Goal: Task Accomplishment & Management: Manage account settings

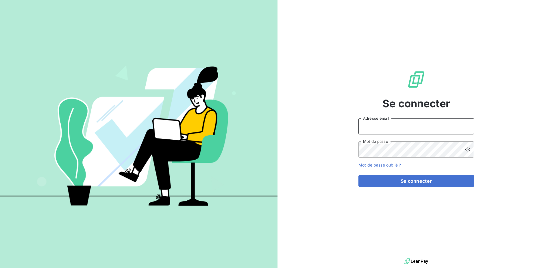
click at [398, 124] on input "Adresse email" at bounding box center [417, 126] width 116 height 16
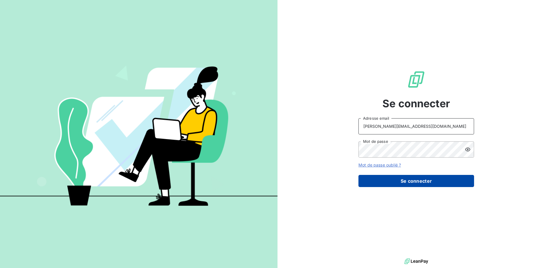
type input "[PERSON_NAME][EMAIL_ADDRESS][DOMAIN_NAME]"
click at [399, 182] on button "Se connecter" at bounding box center [417, 181] width 116 height 12
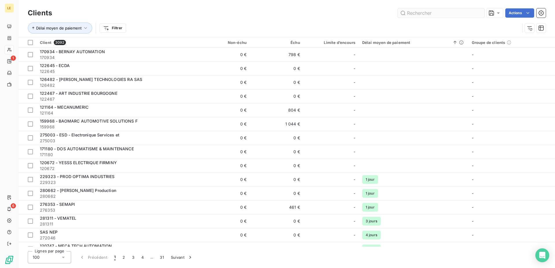
click at [424, 17] on input "text" at bounding box center [441, 12] width 87 height 9
click at [424, 14] on input "text" at bounding box center [441, 12] width 87 height 9
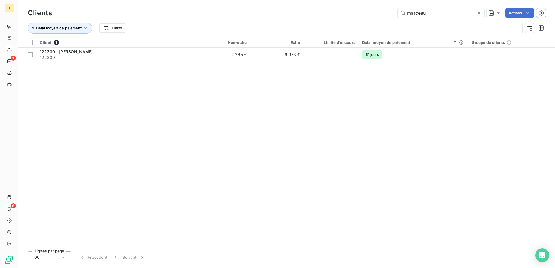
click at [56, 13] on div "Clients marceau Actions" at bounding box center [287, 13] width 518 height 12
drag, startPoint x: 448, startPoint y: 15, endPoint x: 280, endPoint y: 15, distance: 167.7
click at [398, 15] on input "marceau" at bounding box center [441, 12] width 87 height 9
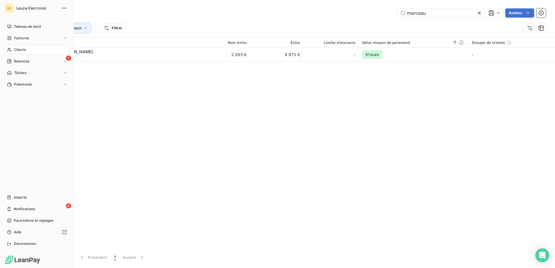
click at [20, 50] on span "Clients" at bounding box center [20, 49] width 12 height 5
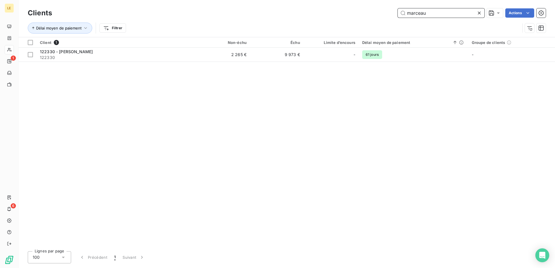
drag, startPoint x: 424, startPoint y: 13, endPoint x: 351, endPoint y: 12, distance: 73.2
click at [398, 12] on input "marceau" at bounding box center [441, 12] width 87 height 9
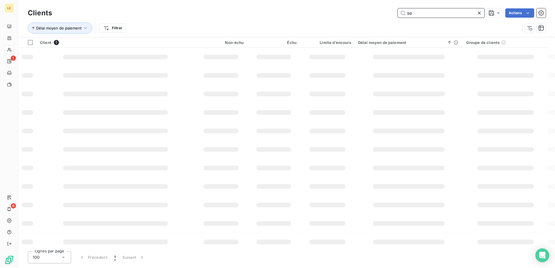
type input "s"
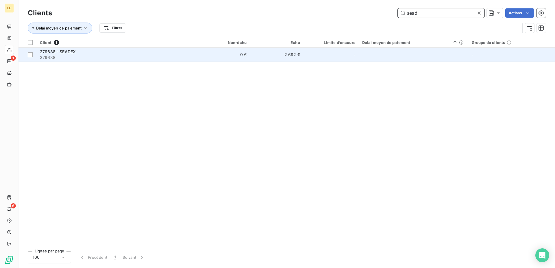
type input "sead"
click at [127, 53] on div "279638 - SEADEX" at bounding box center [116, 52] width 153 height 6
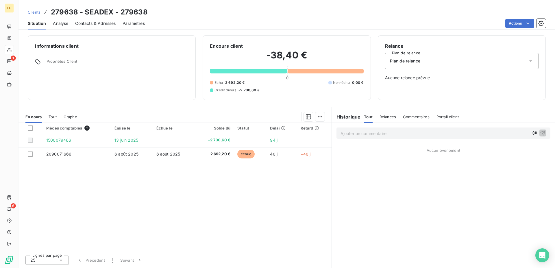
click at [98, 22] on span "Contacts & Adresses" at bounding box center [95, 24] width 40 height 6
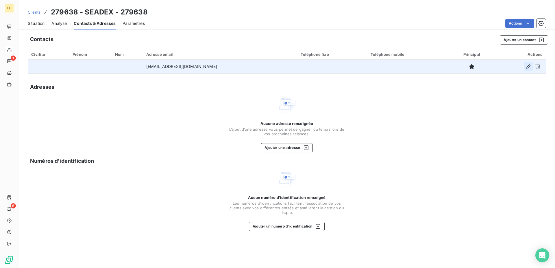
click at [527, 65] on icon "button" at bounding box center [529, 67] width 6 height 6
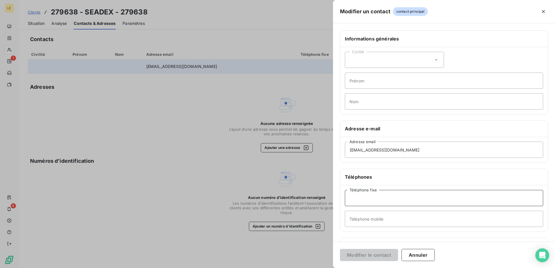
click at [363, 202] on input "Téléphone fixe" at bounding box center [444, 198] width 198 height 16
type input "2"
type input "0492925921"
drag, startPoint x: 416, startPoint y: 151, endPoint x: 292, endPoint y: 153, distance: 124.1
click at [345, 153] on input "[EMAIL_ADDRESS][DOMAIN_NAME]" at bounding box center [444, 150] width 198 height 16
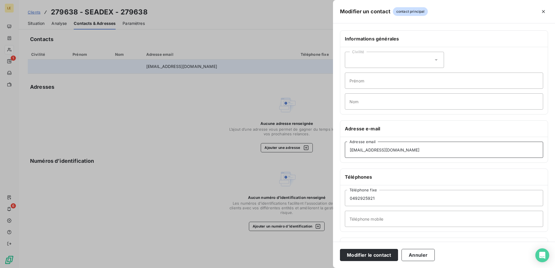
paste input "s"
type input "[EMAIL_ADDRESS][DOMAIN_NAME]"
click at [360, 253] on button "Modifier le contact" at bounding box center [369, 255] width 58 height 12
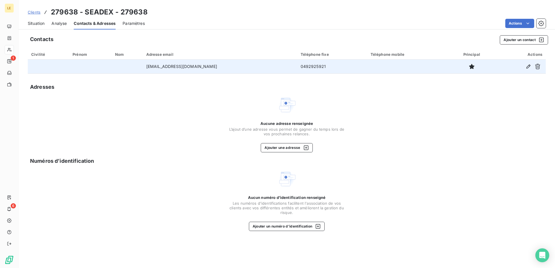
click at [35, 16] on div "Clients 279638 - SEADEX - 279638" at bounding box center [88, 12] width 120 height 10
click at [38, 11] on span "Clients" at bounding box center [34, 12] width 13 height 5
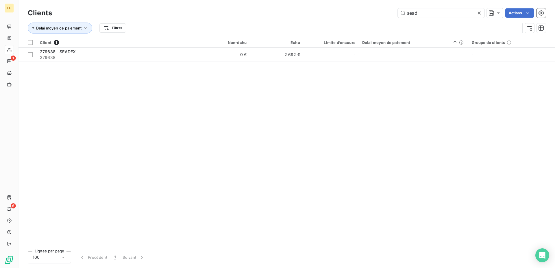
drag, startPoint x: 432, startPoint y: 15, endPoint x: 232, endPoint y: 6, distance: 200.9
click at [398, 13] on input "sead" at bounding box center [441, 12] width 87 height 9
type input "serma"
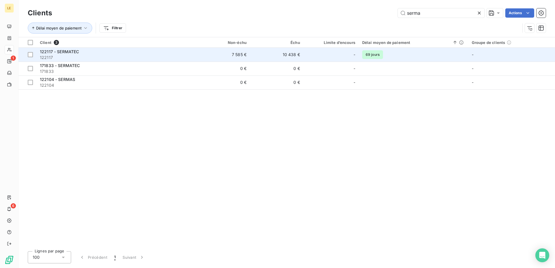
click at [163, 55] on span "122117" at bounding box center [116, 58] width 153 height 6
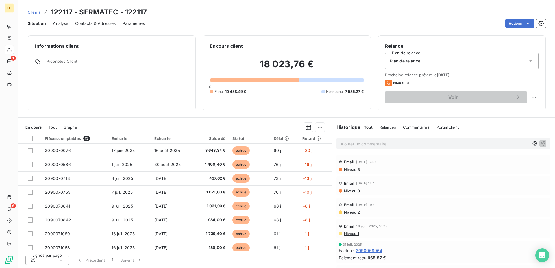
click at [35, 13] on span "Clients" at bounding box center [34, 12] width 13 height 5
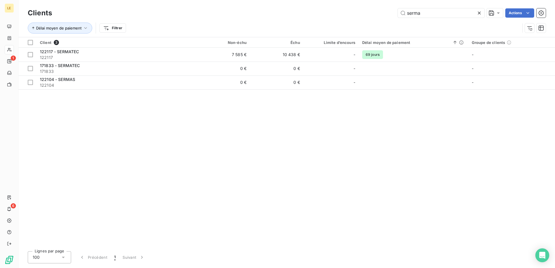
drag, startPoint x: 435, startPoint y: 10, endPoint x: 198, endPoint y: 3, distance: 237.2
click at [398, 8] on input "serma" at bounding box center [441, 12] width 87 height 9
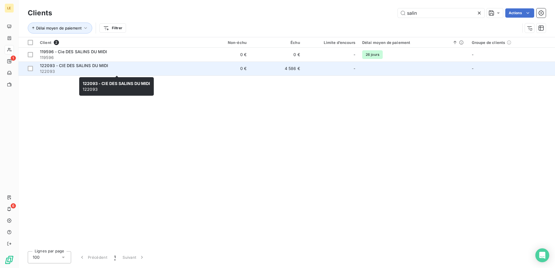
type input "salin"
click at [123, 68] on div "122093 - CIE DES SALINS DU MIDI" at bounding box center [116, 66] width 153 height 6
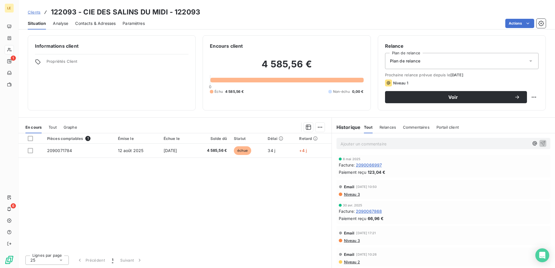
click at [30, 11] on span "Clients" at bounding box center [34, 12] width 13 height 5
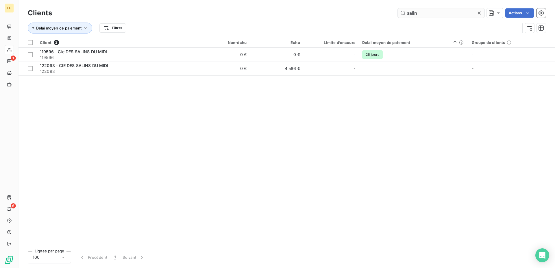
click at [435, 16] on input "salin" at bounding box center [441, 12] width 87 height 9
drag, startPoint x: 428, startPoint y: 11, endPoint x: 259, endPoint y: 8, distance: 169.2
click at [398, 8] on input "salin" at bounding box center [441, 12] width 87 height 9
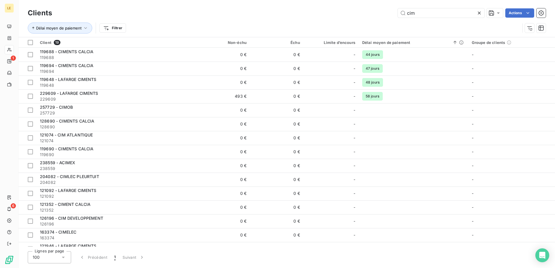
type input "cim"
drag, startPoint x: 417, startPoint y: 13, endPoint x: 345, endPoint y: 11, distance: 72.0
click at [398, 11] on input "cim" at bounding box center [441, 12] width 87 height 9
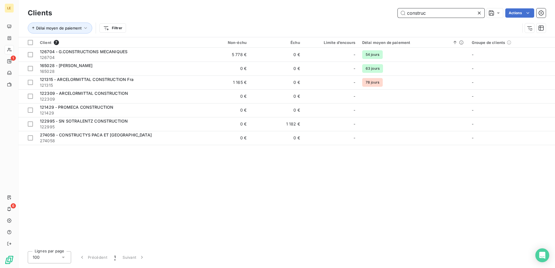
drag, startPoint x: 395, startPoint y: 12, endPoint x: 331, endPoint y: 11, distance: 63.6
click at [398, 11] on input "construc" at bounding box center [441, 12] width 87 height 9
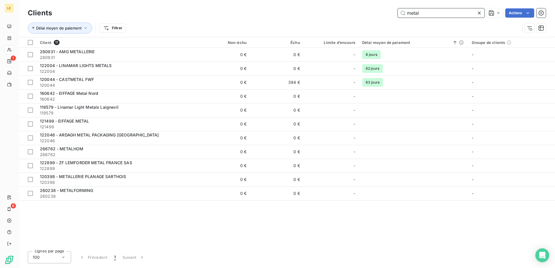
drag, startPoint x: 438, startPoint y: 10, endPoint x: 246, endPoint y: 11, distance: 192.3
click at [398, 11] on input "metal" at bounding box center [441, 12] width 87 height 9
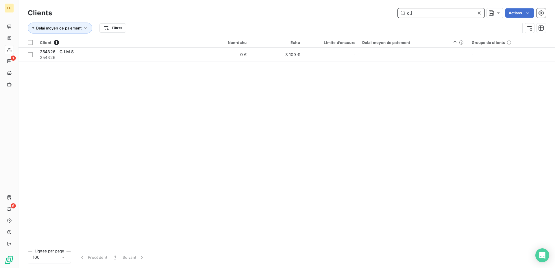
drag, startPoint x: 428, startPoint y: 14, endPoint x: 247, endPoint y: 8, distance: 180.8
click at [398, 12] on input "c.i" at bounding box center [441, 12] width 87 height 9
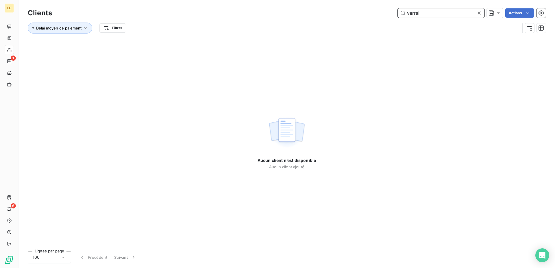
click at [435, 12] on input "verrali" at bounding box center [441, 12] width 87 height 9
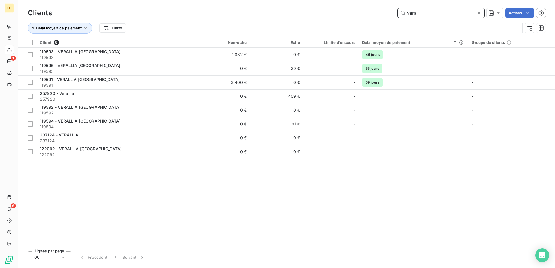
drag, startPoint x: 432, startPoint y: 13, endPoint x: 147, endPoint y: -33, distance: 288.8
click at [398, 8] on input "vera" at bounding box center [441, 12] width 87 height 9
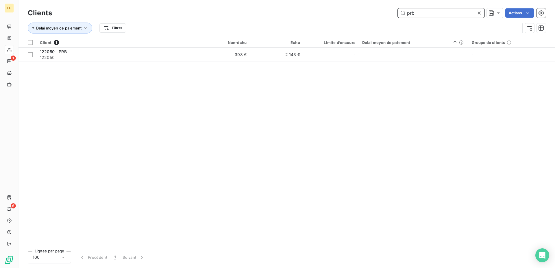
drag, startPoint x: 431, startPoint y: 14, endPoint x: 336, endPoint y: 15, distance: 94.6
click at [398, 15] on input "prb" at bounding box center [441, 12] width 87 height 9
drag, startPoint x: 427, startPoint y: 17, endPoint x: 347, endPoint y: 6, distance: 80.9
click at [347, 6] on div "Clients copex Actions Délai moyen de paiement Filtrer" at bounding box center [287, 18] width 537 height 37
drag, startPoint x: 436, startPoint y: 11, endPoint x: 257, endPoint y: 15, distance: 178.7
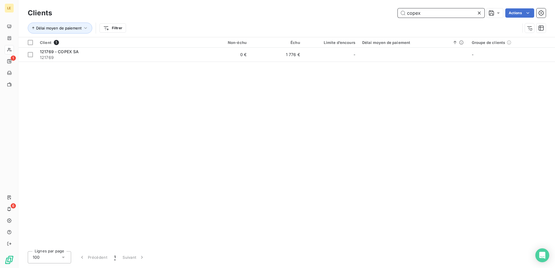
click at [398, 15] on input "copex" at bounding box center [441, 12] width 87 height 9
drag, startPoint x: 436, startPoint y: 13, endPoint x: 247, endPoint y: 10, distance: 189.4
click at [398, 11] on input "audin" at bounding box center [441, 12] width 87 height 9
drag, startPoint x: 429, startPoint y: 14, endPoint x: 266, endPoint y: 11, distance: 163.4
click at [398, 13] on input "fradec" at bounding box center [441, 12] width 87 height 9
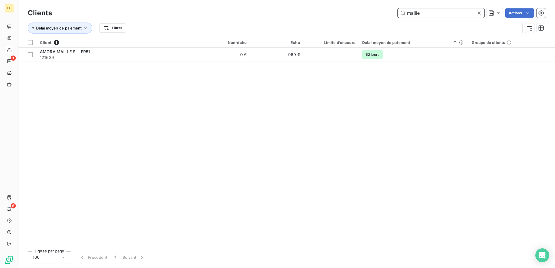
drag, startPoint x: 447, startPoint y: 10, endPoint x: 294, endPoint y: 4, distance: 153.1
click at [398, 8] on input "maille" at bounding box center [441, 12] width 87 height 9
drag, startPoint x: 428, startPoint y: 11, endPoint x: 256, endPoint y: 8, distance: 172.4
click at [398, 8] on input "chaux" at bounding box center [441, 12] width 87 height 9
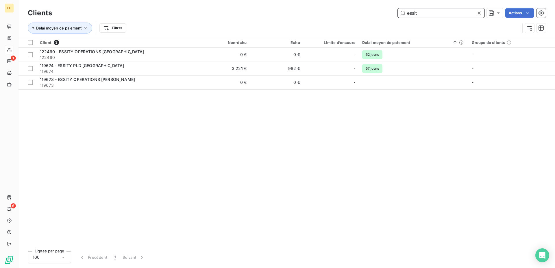
drag, startPoint x: 422, startPoint y: 10, endPoint x: 188, endPoint y: -9, distance: 235.5
click at [398, 8] on input "essit" at bounding box center [441, 12] width 87 height 9
drag, startPoint x: 362, startPoint y: 10, endPoint x: 223, endPoint y: -6, distance: 140.7
click at [398, 8] on input "gem" at bounding box center [441, 12] width 87 height 9
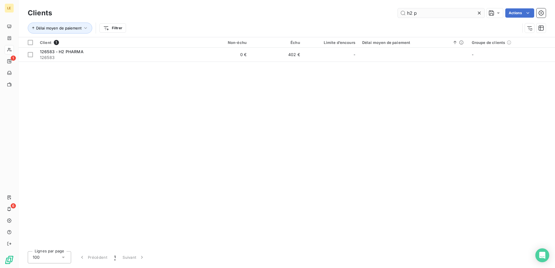
drag, startPoint x: 427, startPoint y: 18, endPoint x: 423, endPoint y: 11, distance: 7.6
click at [425, 18] on div "Clients h2 p Actions" at bounding box center [287, 13] width 518 height 12
drag, startPoint x: 423, startPoint y: 11, endPoint x: 278, endPoint y: 15, distance: 145.8
click at [398, 15] on input "h2 p" at bounding box center [441, 12] width 87 height 9
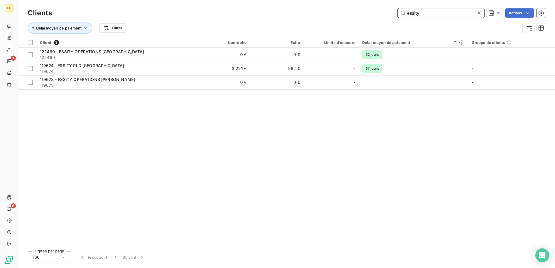
drag, startPoint x: 426, startPoint y: 12, endPoint x: 156, endPoint y: 1, distance: 270.6
click at [398, 12] on input "essity" at bounding box center [441, 12] width 87 height 9
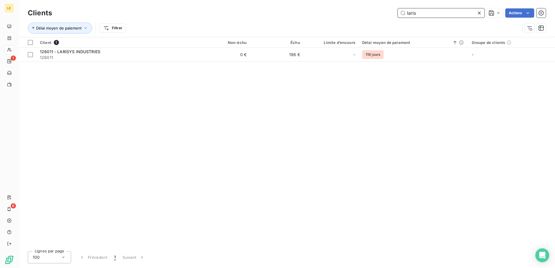
drag, startPoint x: 384, startPoint y: 10, endPoint x: 381, endPoint y: 10, distance: 3.8
click at [398, 10] on input "laris" at bounding box center [441, 12] width 87 height 9
drag, startPoint x: 429, startPoint y: 14, endPoint x: 257, endPoint y: 14, distance: 171.8
click at [398, 13] on input "solu-" at bounding box center [441, 12] width 87 height 9
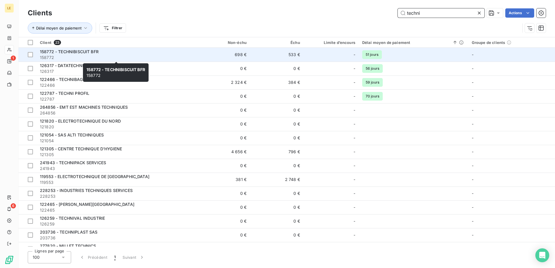
type input "techni"
click at [93, 76] on span "158772 - TECHNIBISCUIT BFR 158772" at bounding box center [115, 72] width 59 height 11
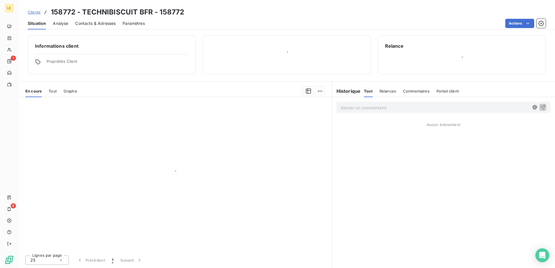
click at [73, 80] on div "Informations client Propriétés Client Relance En cours Tout Graphe Lignes par p…" at bounding box center [287, 150] width 537 height 236
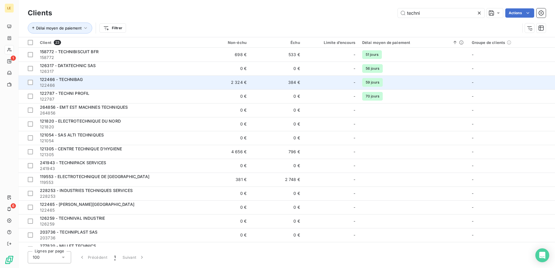
click at [61, 82] on div "122466 - TECHNIBAG" at bounding box center [116, 80] width 153 height 6
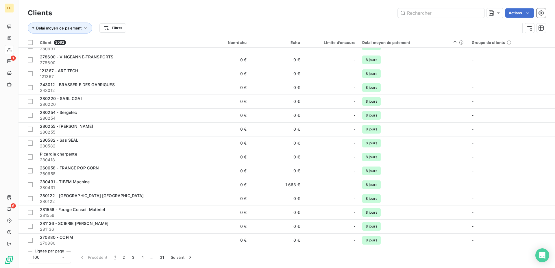
scroll to position [177, 0]
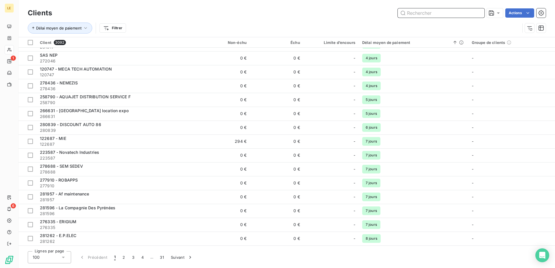
click at [412, 14] on input "text" at bounding box center [441, 12] width 87 height 9
drag, startPoint x: 418, startPoint y: 13, endPoint x: 415, endPoint y: 14, distance: 3.2
click at [415, 14] on input "text" at bounding box center [441, 12] width 87 height 9
click at [422, 12] on input "text" at bounding box center [441, 12] width 87 height 9
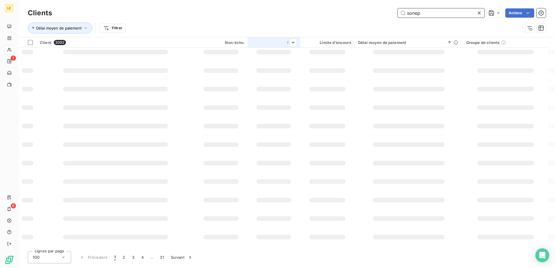
scroll to position [0, 0]
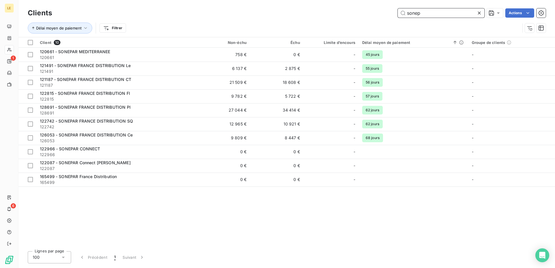
drag, startPoint x: 430, startPoint y: 13, endPoint x: 29, endPoint y: 0, distance: 401.6
click at [398, 8] on input "sonep" at bounding box center [441, 12] width 87 height 9
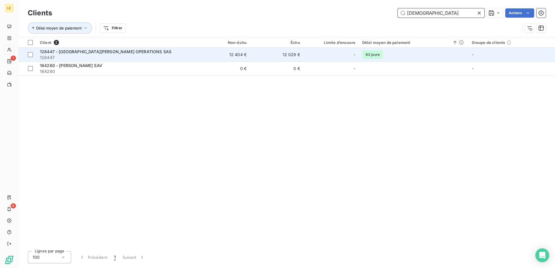
type input "fenw"
click at [126, 52] on span "128447 - FENWICK-LINDE OPERATIONS SAS" at bounding box center [106, 51] width 132 height 5
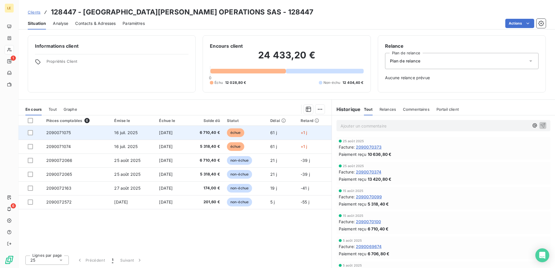
click at [187, 136] on td "[DATE]" at bounding box center [171, 133] width 31 height 14
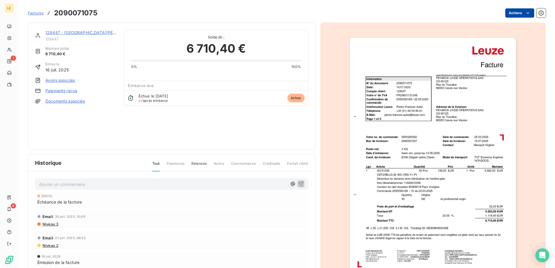
click at [507, 17] on html "LE 1 6 Factures 2090071075 Actions 128447 - FENWICK-LINDE OPERATIONS SAS 128447…" at bounding box center [277, 134] width 555 height 268
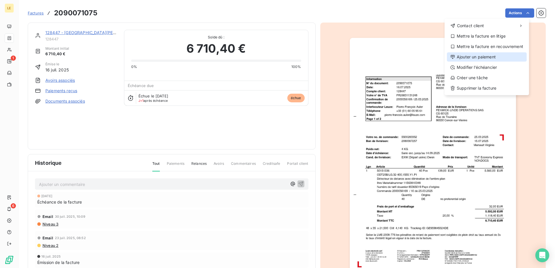
click at [501, 56] on div "Ajouter un paiement" at bounding box center [487, 56] width 80 height 9
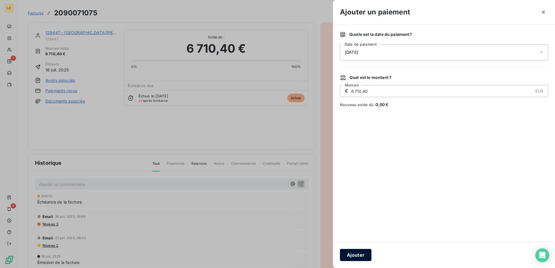
click at [348, 254] on button "Ajouter" at bounding box center [356, 255] width 32 height 12
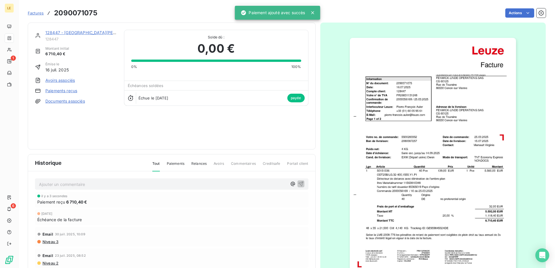
click at [85, 32] on link "128447 - FENWICK-LINDE OPERATIONS SAS" at bounding box center [111, 32] width 132 height 5
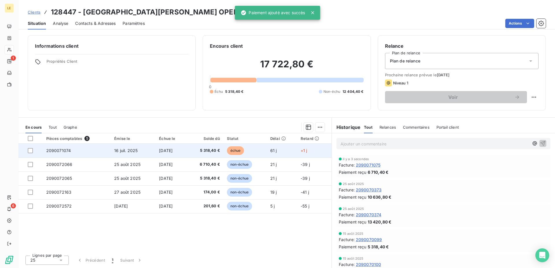
click at [114, 149] on span "16 juil. 2025" at bounding box center [125, 150] width 23 height 5
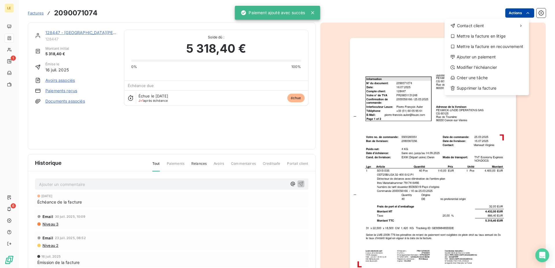
click at [508, 14] on html "LE 1 6 Factures 2090071074 Actions Contact client Mettre la facture en litige M…" at bounding box center [277, 134] width 555 height 268
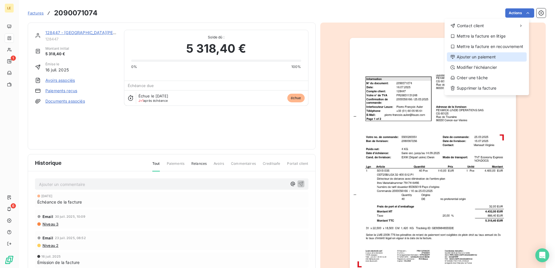
click at [493, 57] on div "Ajouter un paiement" at bounding box center [487, 56] width 80 height 9
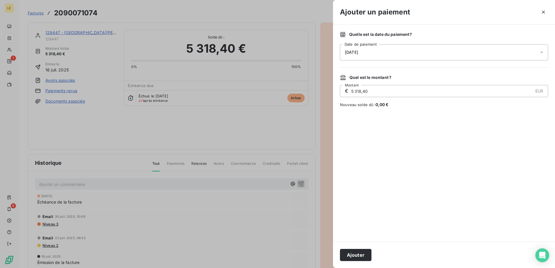
drag, startPoint x: 353, startPoint y: 258, endPoint x: 265, endPoint y: 235, distance: 91.3
click at [354, 258] on button "Ajouter" at bounding box center [356, 255] width 32 height 12
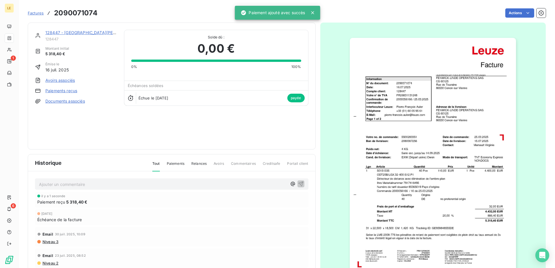
click at [35, 14] on span "Factures" at bounding box center [36, 13] width 16 height 5
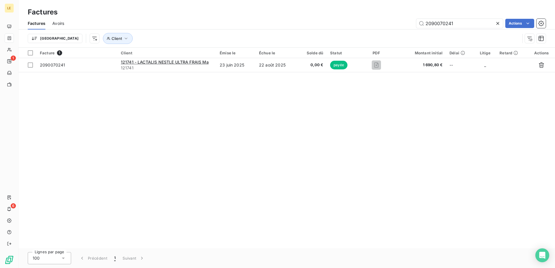
drag, startPoint x: 461, startPoint y: 25, endPoint x: 200, endPoint y: 16, distance: 260.7
click at [416, 19] on input "2090070241" at bounding box center [459, 23] width 87 height 9
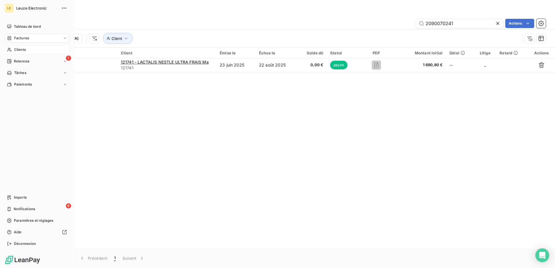
click at [24, 48] on span "Clients" at bounding box center [20, 49] width 12 height 5
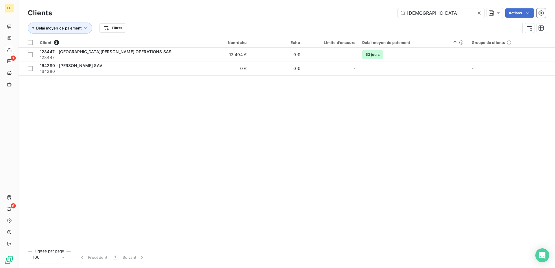
drag, startPoint x: 444, startPoint y: 7, endPoint x: 312, endPoint y: 0, distance: 132.9
click at [326, 0] on div "Clients fenw Actions Délai moyen de paiement Filtrer" at bounding box center [287, 18] width 537 height 37
drag, startPoint x: 427, startPoint y: 8, endPoint x: 314, endPoint y: 14, distance: 112.9
click at [313, 14] on div "Clients fenw Actions" at bounding box center [287, 13] width 518 height 12
drag, startPoint x: 389, startPoint y: 14, endPoint x: 174, endPoint y: 3, distance: 214.6
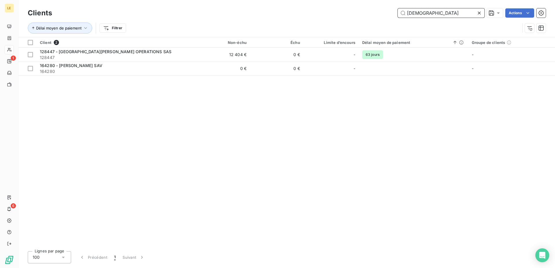
click at [398, 10] on input "fenw" at bounding box center [441, 12] width 87 height 9
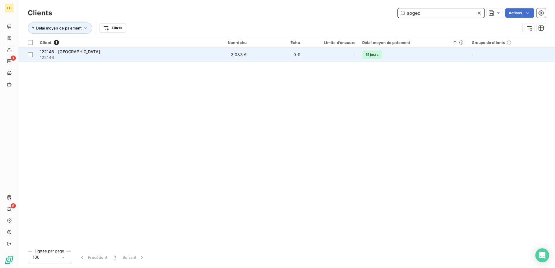
type input "soged"
click at [182, 58] on span "122146" at bounding box center [116, 58] width 153 height 6
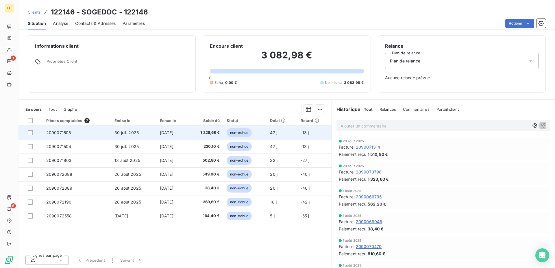
click at [244, 132] on span "non-échue" at bounding box center [239, 132] width 25 height 9
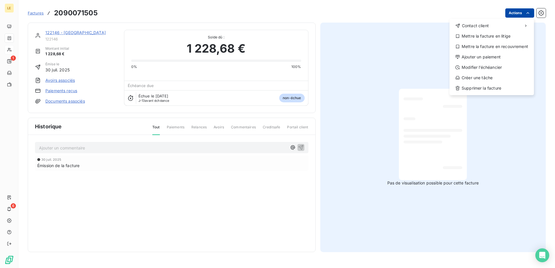
click at [520, 14] on html "LE 1 6 Factures 2090071505 Actions Contact client Mettre la facture en litige M…" at bounding box center [277, 134] width 555 height 268
click at [509, 53] on div "Ajouter un paiement" at bounding box center [492, 56] width 80 height 9
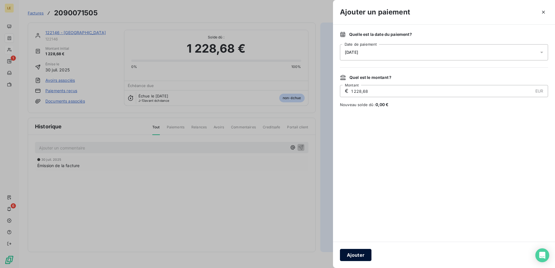
drag, startPoint x: 363, startPoint y: 263, endPoint x: 355, endPoint y: 256, distance: 10.7
click at [363, 263] on div "Ajouter" at bounding box center [444, 255] width 222 height 26
click at [355, 256] on button "Ajouter" at bounding box center [356, 255] width 32 height 12
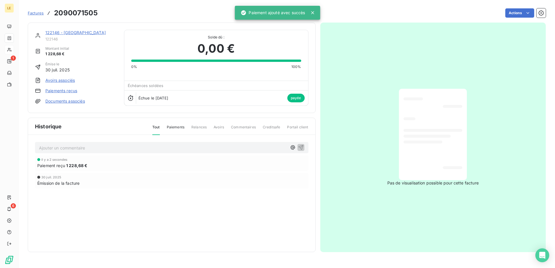
click at [71, 32] on link "122146 - SOGEDOC" at bounding box center [75, 32] width 60 height 5
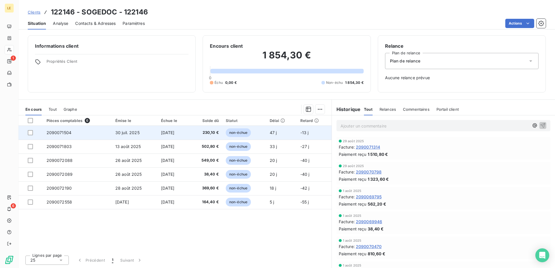
click at [189, 138] on td "28 sept. 2025" at bounding box center [174, 133] width 32 height 14
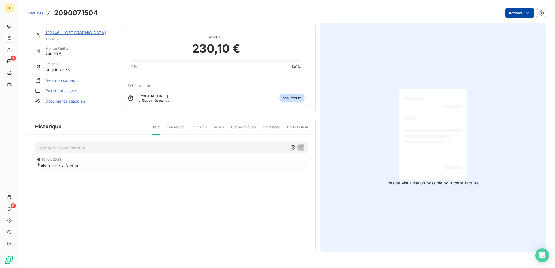
click at [516, 16] on html "LE 1 6 Factures 2090071504 Actions 122146 - SOGEDOC 122146 Montant initial 230,…" at bounding box center [277, 134] width 555 height 268
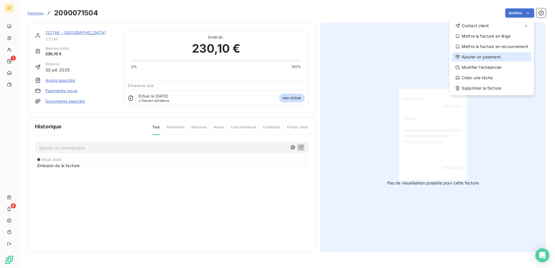
click at [489, 60] on div "Ajouter un paiement" at bounding box center [492, 56] width 80 height 9
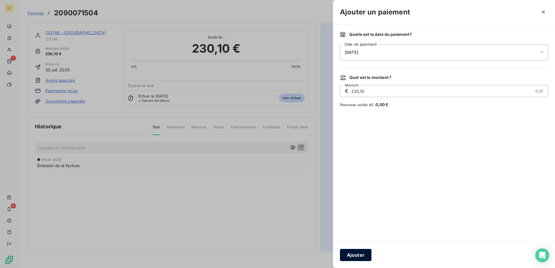
click at [355, 259] on button "Ajouter" at bounding box center [356, 255] width 32 height 12
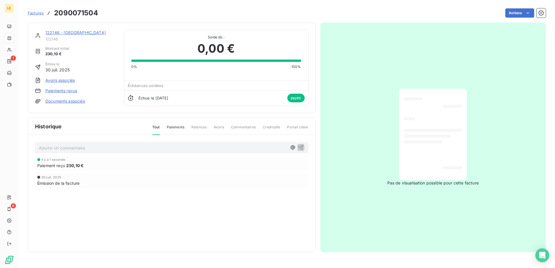
click at [36, 9] on div "Factures 2090071504" at bounding box center [63, 13] width 70 height 10
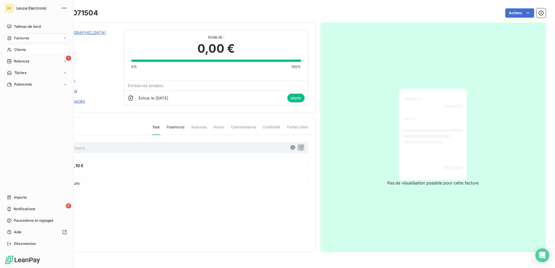
click at [12, 52] on div "Clients" at bounding box center [37, 49] width 64 height 9
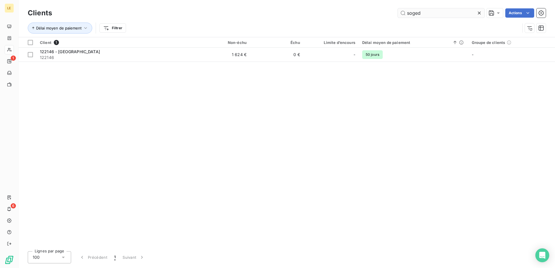
drag, startPoint x: 425, startPoint y: 10, endPoint x: 255, endPoint y: -12, distance: 171.5
click at [398, 8] on input "soged" at bounding box center [441, 12] width 87 height 9
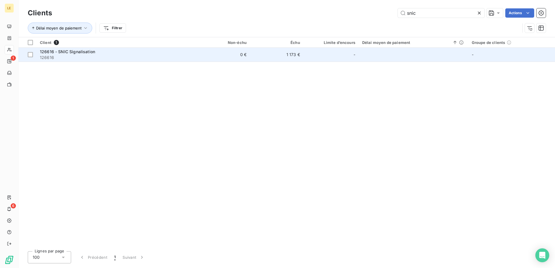
type input "snic"
click at [91, 56] on span "126616" at bounding box center [116, 58] width 153 height 6
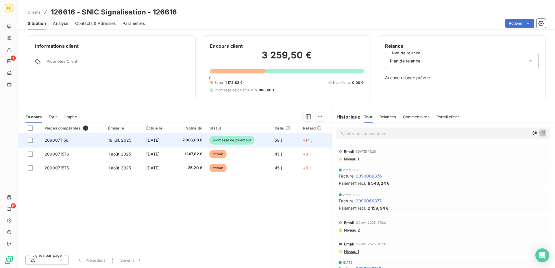
click at [254, 140] on span "promesse de paiement" at bounding box center [231, 140] width 45 height 9
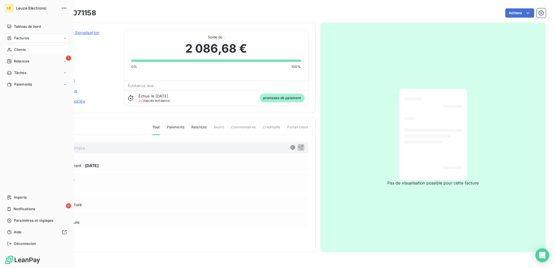
click at [19, 51] on span "Clients" at bounding box center [20, 49] width 12 height 5
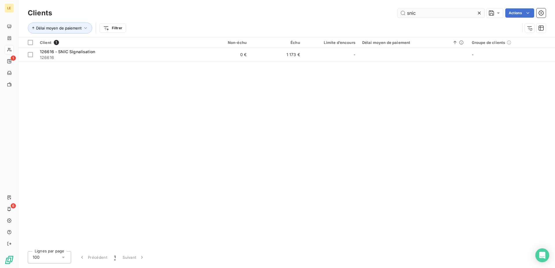
drag, startPoint x: 462, startPoint y: 14, endPoint x: 195, endPoint y: -13, distance: 267.9
click at [398, 8] on input "snic" at bounding box center [441, 12] width 87 height 9
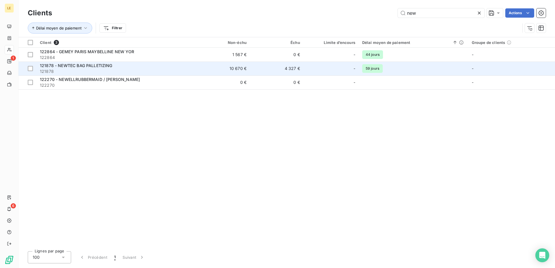
type input "new"
click at [198, 71] on td "10 670 €" at bounding box center [223, 69] width 53 height 14
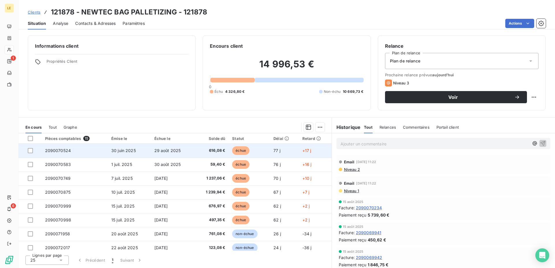
click at [311, 150] on td "+17 j" at bounding box center [315, 151] width 33 height 14
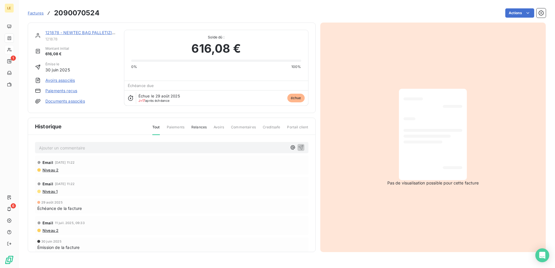
click at [81, 37] on span "121878" at bounding box center [81, 39] width 72 height 5
drag, startPoint x: 83, startPoint y: 29, endPoint x: 83, endPoint y: 33, distance: 4.3
click at [83, 29] on div "121878 - NEWTEC BAG PALLETIZING 121878 Montant initial 616,08 € Émise le 30 jui…" at bounding box center [172, 68] width 288 height 91
click at [83, 34] on link "121878 - NEWTEC BAG PALLETIZING" at bounding box center [81, 32] width 73 height 5
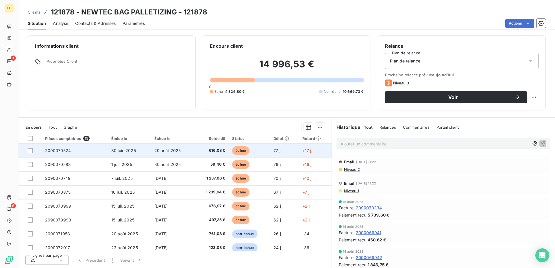
click at [270, 146] on td "77 j" at bounding box center [284, 151] width 29 height 14
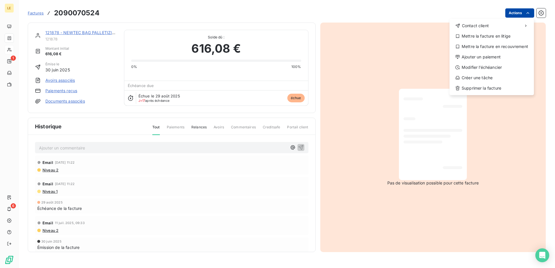
click at [512, 15] on html "LE 1 6 Factures 2090070524 Actions Contact client Mettre la facture en litige M…" at bounding box center [277, 134] width 555 height 268
click at [486, 56] on div "Ajouter un paiement" at bounding box center [492, 56] width 80 height 9
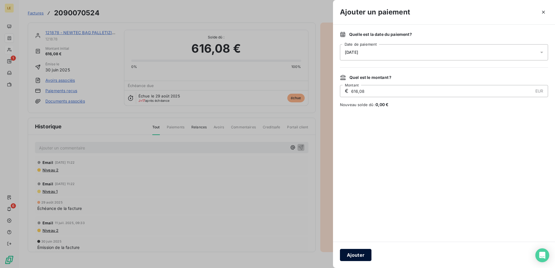
click at [349, 256] on button "Ajouter" at bounding box center [356, 255] width 32 height 12
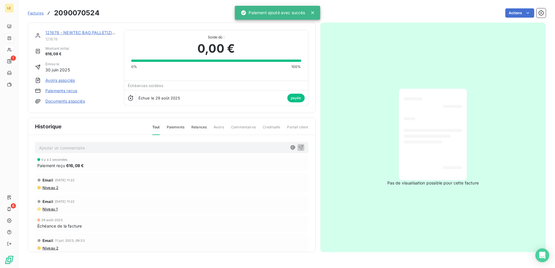
click at [50, 29] on div "121878 - NEWTEC BAG PALLETIZING 121878 Montant initial 616,08 € Émise le 30 jui…" at bounding box center [172, 68] width 288 height 91
click at [65, 33] on link "121878 - NEWTEC BAG PALLETIZING" at bounding box center [81, 32] width 73 height 5
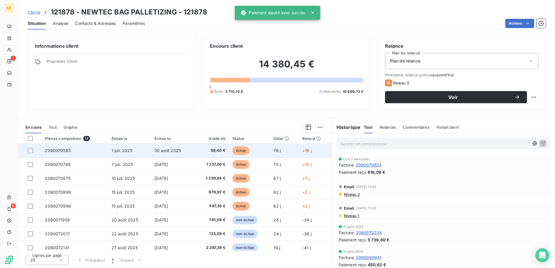
click at [141, 154] on td "1 juil. 2025" at bounding box center [129, 151] width 43 height 14
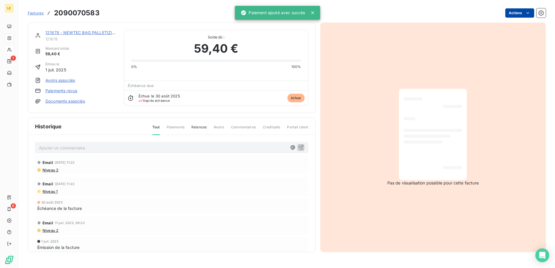
click at [511, 9] on html "LE 1 6 Factures 2090070583 Actions 121878 - NEWTEC BAG PALLETIZING 121878 Monta…" at bounding box center [277, 134] width 555 height 268
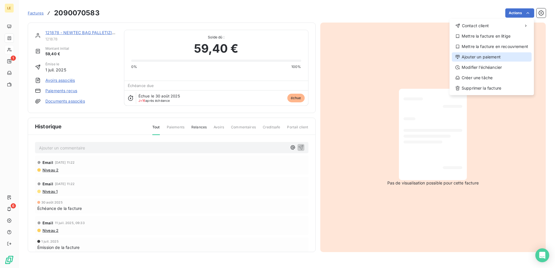
click at [485, 56] on div "Ajouter un paiement" at bounding box center [492, 56] width 80 height 9
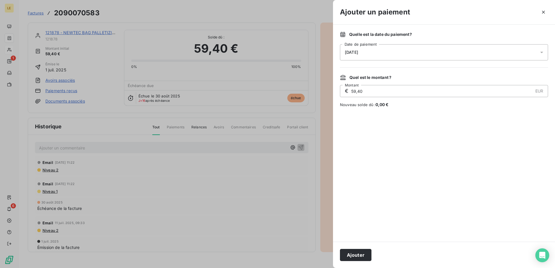
drag, startPoint x: 368, startPoint y: 256, endPoint x: 330, endPoint y: 238, distance: 42.2
click at [368, 256] on button "Ajouter" at bounding box center [356, 255] width 32 height 12
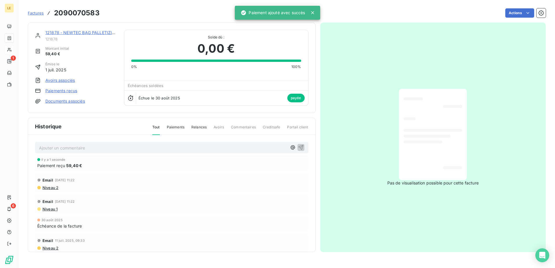
click at [58, 34] on link "121878 - NEWTEC BAG PALLETIZING" at bounding box center [81, 32] width 73 height 5
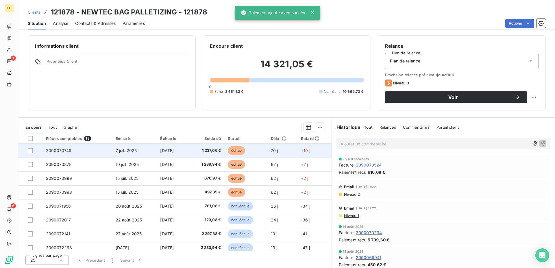
click at [171, 145] on td "[DATE]" at bounding box center [172, 151] width 31 height 14
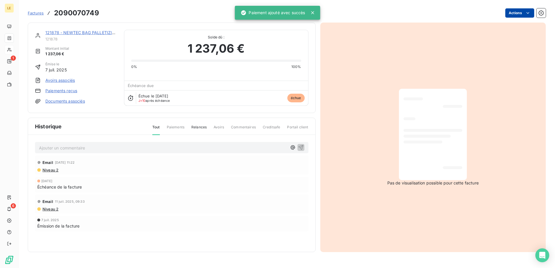
click at [516, 15] on html "LE 1 6 Factures 2090070749 Actions 121878 - NEWTEC BAG PALLETIZING 121878 Monta…" at bounding box center [277, 134] width 555 height 268
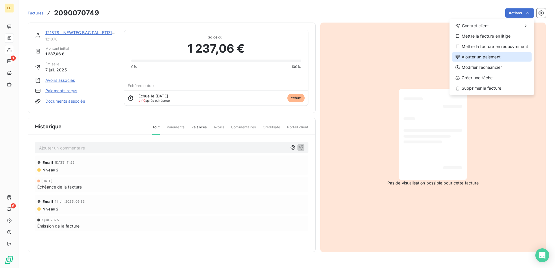
click at [483, 56] on div "Ajouter un paiement" at bounding box center [492, 56] width 80 height 9
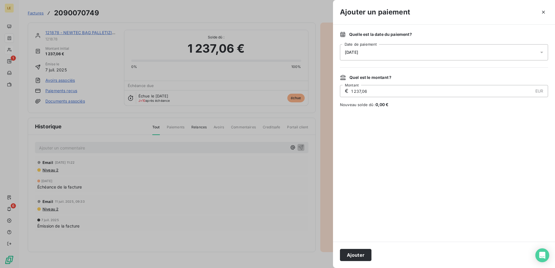
drag, startPoint x: 337, startPoint y: 248, endPoint x: 340, endPoint y: 253, distance: 5.6
click at [337, 252] on div "Ajouter" at bounding box center [444, 255] width 222 height 26
click at [340, 253] on div "Ajouter" at bounding box center [444, 255] width 222 height 26
click at [358, 257] on button "Ajouter" at bounding box center [356, 255] width 32 height 12
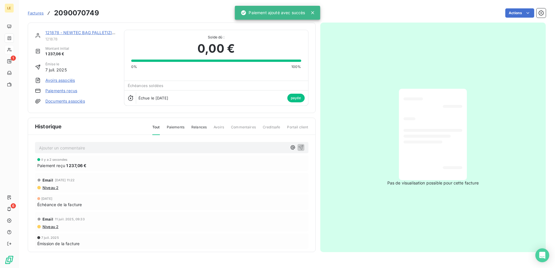
click at [61, 33] on link "121878 - NEWTEC BAG PALLETIZING" at bounding box center [81, 32] width 73 height 5
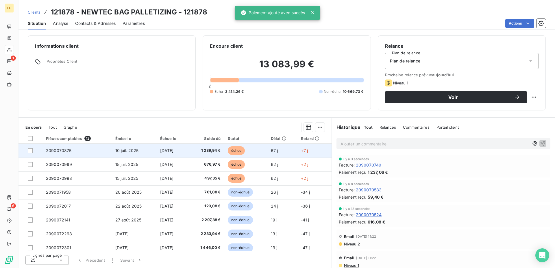
click at [164, 156] on td "8 sept. 2025" at bounding box center [172, 151] width 31 height 14
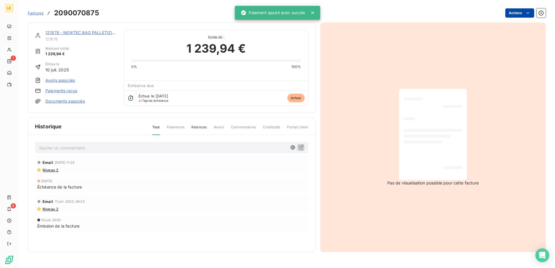
click at [510, 14] on html "LE 1 6 Factures 2090070875 Actions 121878 - NEWTEC BAG PALLETIZING 121878 Monta…" at bounding box center [277, 134] width 555 height 268
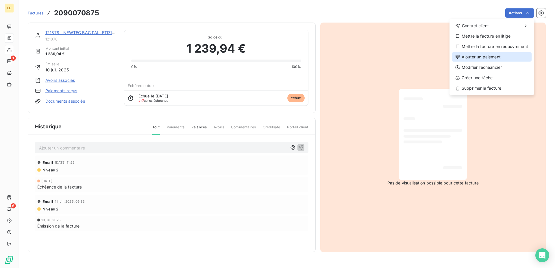
click at [489, 59] on div "Ajouter un paiement" at bounding box center [492, 56] width 80 height 9
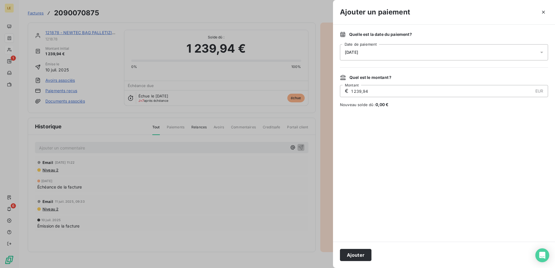
click at [339, 254] on div "Ajouter" at bounding box center [444, 255] width 222 height 26
click at [351, 256] on button "Ajouter" at bounding box center [356, 255] width 32 height 12
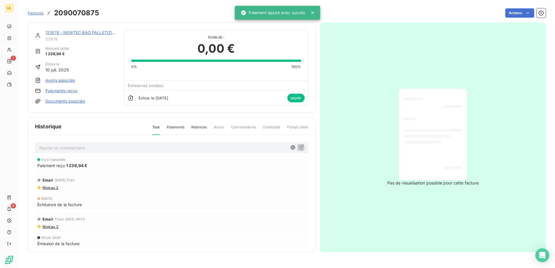
click at [66, 38] on span "121878" at bounding box center [81, 39] width 72 height 5
click at [71, 32] on link "121878 - NEWTEC BAG PALLETIZING" at bounding box center [81, 32] width 73 height 5
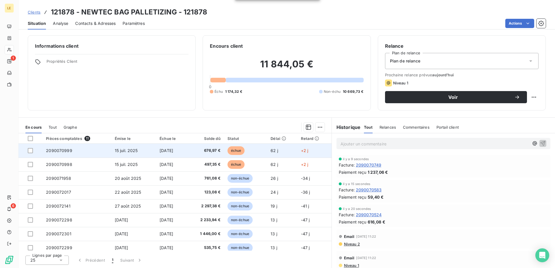
click at [200, 153] on span "676,97 €" at bounding box center [206, 151] width 30 height 6
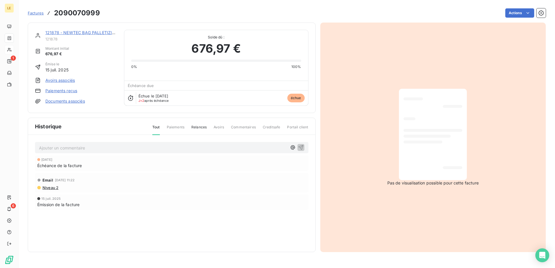
click at [513, 18] on div "Factures 2090070999 Actions" at bounding box center [287, 13] width 518 height 12
click at [525, 13] on html "LE 1 6 Factures 2090070999 Actions 121878 - NEWTEC BAG PALLETIZING 121878 Monta…" at bounding box center [277, 134] width 555 height 268
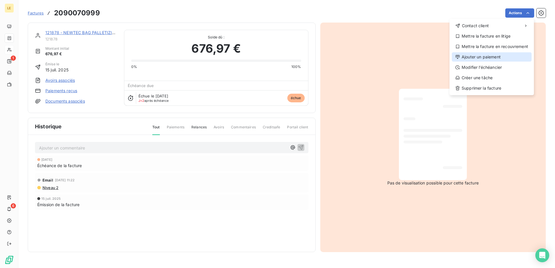
click at [497, 57] on div "Ajouter un paiement" at bounding box center [492, 56] width 80 height 9
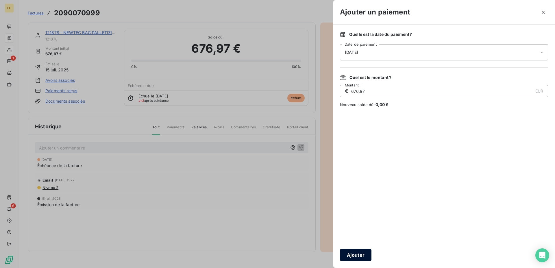
click at [348, 253] on button "Ajouter" at bounding box center [356, 255] width 32 height 12
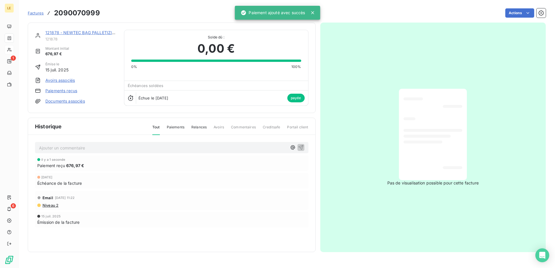
click at [39, 8] on div "Factures 2090070999" at bounding box center [64, 13] width 72 height 10
click at [41, 16] on div "Factures 2090070999" at bounding box center [64, 13] width 72 height 10
click at [39, 12] on span "Factures" at bounding box center [36, 13] width 16 height 5
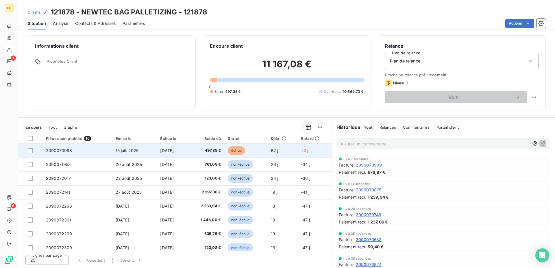
click at [182, 147] on td "13 sept. 2025" at bounding box center [172, 151] width 31 height 14
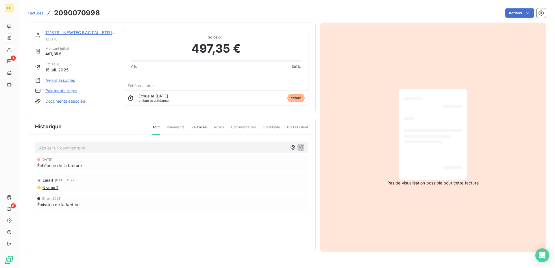
click at [518, 8] on div "Factures 2090070998 Actions" at bounding box center [287, 13] width 518 height 12
click at [518, 18] on div "Factures 2090070998 Actions" at bounding box center [287, 13] width 518 height 12
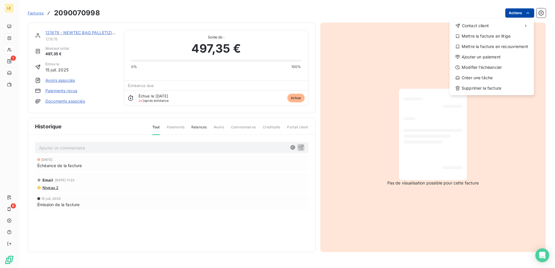
click at [520, 12] on html "LE 1 6 Factures 2090070998 Actions Contact client Mettre la facture en litige M…" at bounding box center [277, 134] width 555 height 268
click at [501, 56] on div "Ajouter un paiement" at bounding box center [492, 56] width 80 height 9
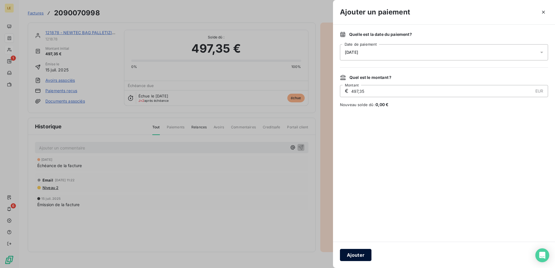
click at [350, 258] on button "Ajouter" at bounding box center [356, 255] width 32 height 12
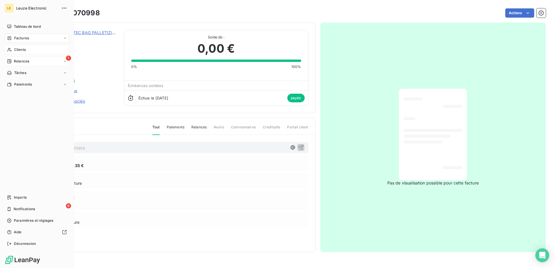
click at [15, 58] on div "1 Relances" at bounding box center [37, 61] width 64 height 9
click at [45, 74] on div "À effectuer" at bounding box center [41, 72] width 58 height 9
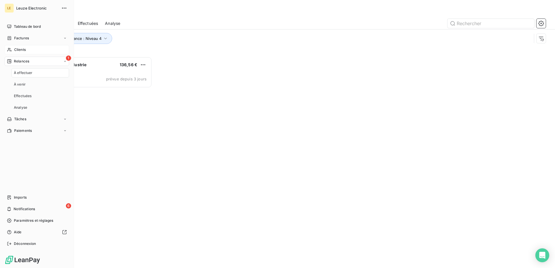
scroll to position [206, 119]
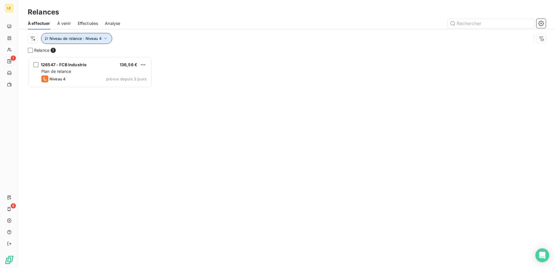
click at [98, 41] on button "Niveau de relance : Niveau 4" at bounding box center [76, 38] width 71 height 11
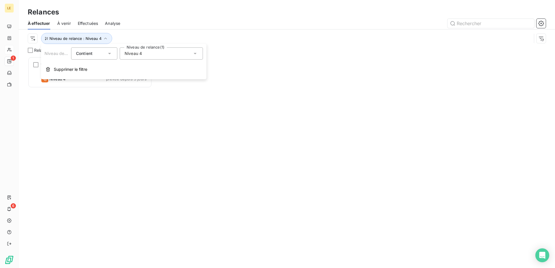
click at [152, 53] on div "Niveau 4" at bounding box center [161, 53] width 83 height 12
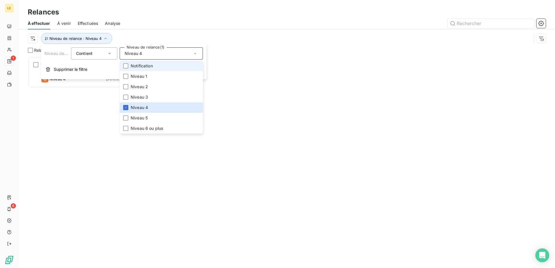
click at [138, 68] on span "Notification" at bounding box center [142, 66] width 22 height 6
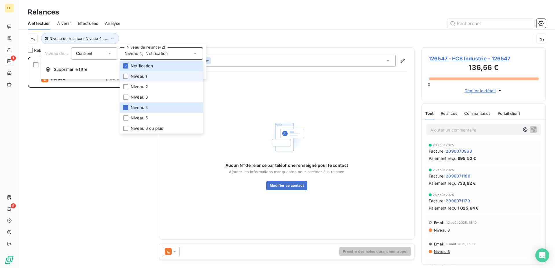
click at [136, 77] on span "Niveau 1" at bounding box center [139, 76] width 16 height 6
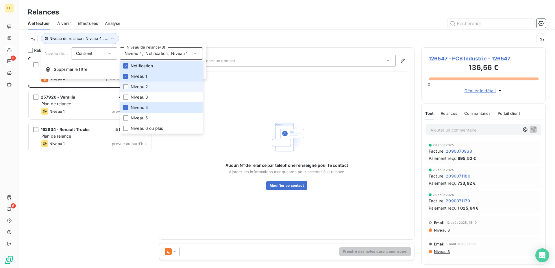
click at [131, 83] on li "Niveau 2" at bounding box center [161, 87] width 83 height 10
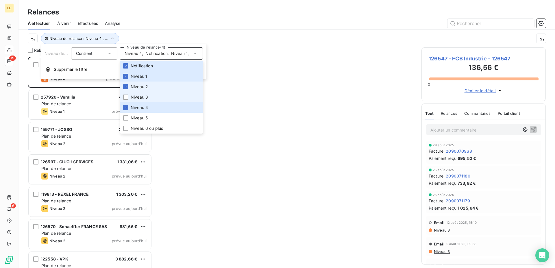
click at [134, 102] on li "Niveau 3" at bounding box center [161, 97] width 83 height 10
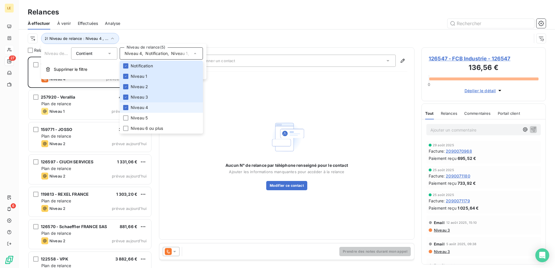
click at [132, 107] on span "Niveau 4" at bounding box center [139, 108] width 17 height 6
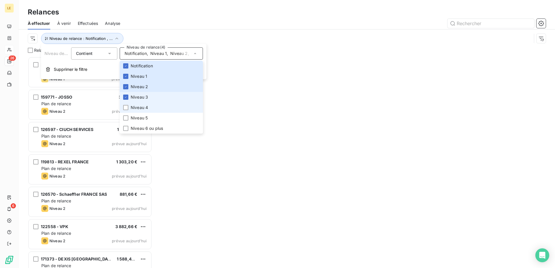
scroll to position [206, 119]
click at [130, 99] on li "Niveau 3" at bounding box center [161, 97] width 83 height 10
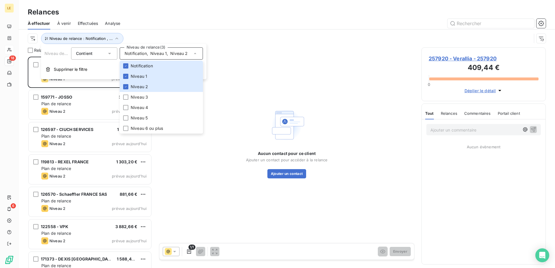
click at [168, 16] on div "Relances" at bounding box center [287, 12] width 537 height 10
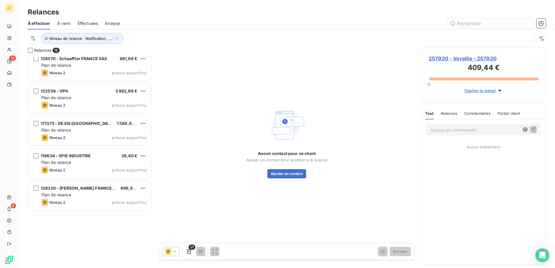
scroll to position [0, 0]
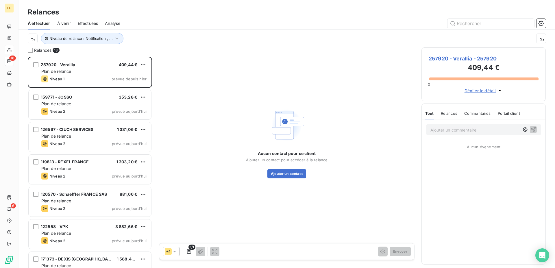
click at [94, 121] on div "159771 - JOSSO 353,28 € Plan de relance Niveau 2 prévue aujourd’hui" at bounding box center [90, 105] width 124 height 32
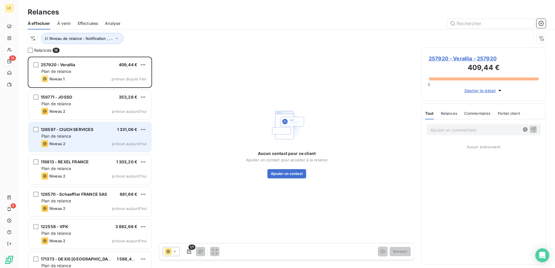
click at [97, 134] on div "Plan de relance" at bounding box center [93, 136] width 105 height 6
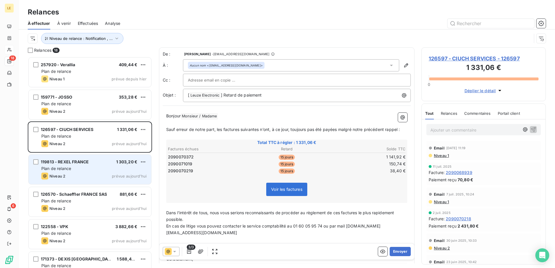
click at [98, 164] on div "119813 - REXEL FRANCE 1 303,20 €" at bounding box center [93, 161] width 105 height 5
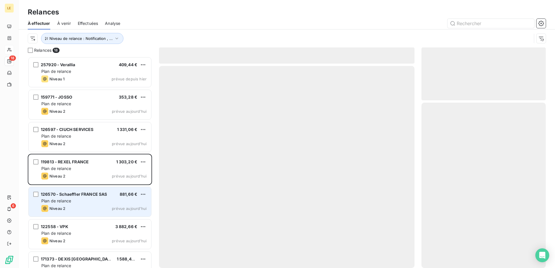
click at [105, 200] on div "Plan de relance" at bounding box center [93, 201] width 105 height 6
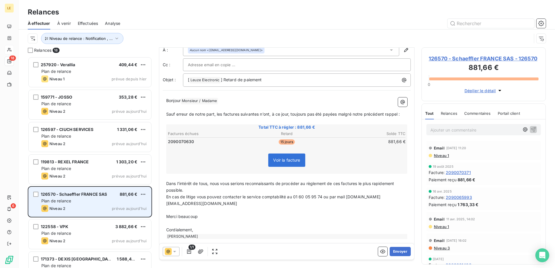
scroll to position [59, 0]
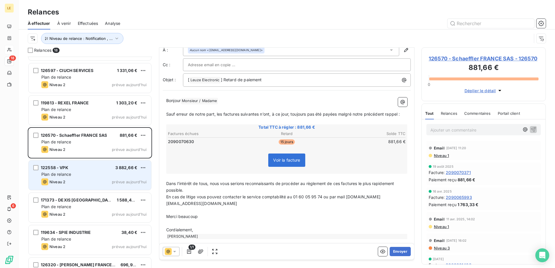
click at [89, 181] on div "Niveau 2 prévue aujourd’hui" at bounding box center [93, 181] width 105 height 7
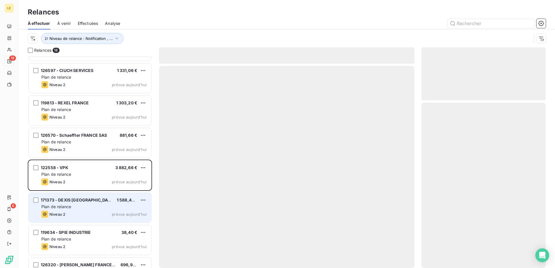
click at [90, 207] on div "Plan de relance" at bounding box center [93, 207] width 105 height 6
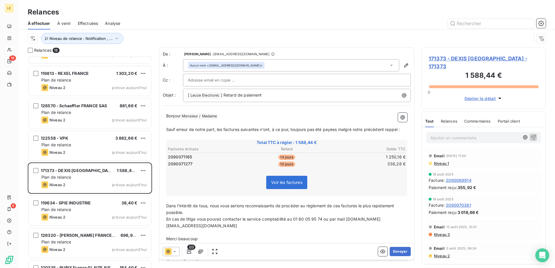
click at [114, 210] on div "Plan de relance" at bounding box center [93, 210] width 105 height 6
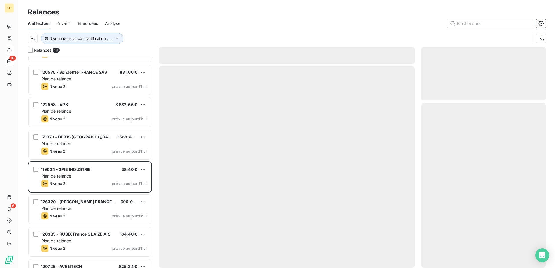
scroll to position [148, 0]
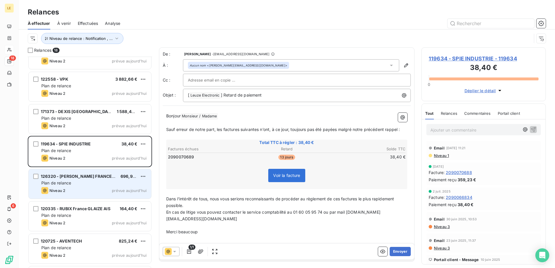
click at [128, 187] on div "Niveau 2 prévue aujourd’hui" at bounding box center [93, 190] width 105 height 7
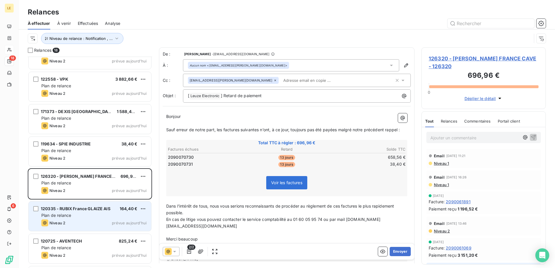
click at [106, 214] on div "Plan de relance" at bounding box center [93, 216] width 105 height 6
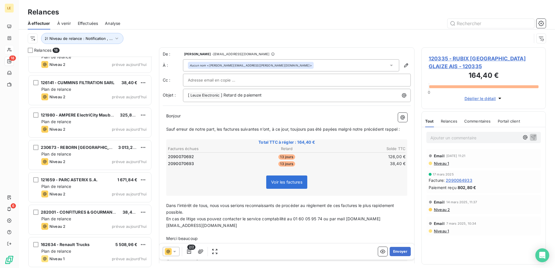
scroll to position [372, 0]
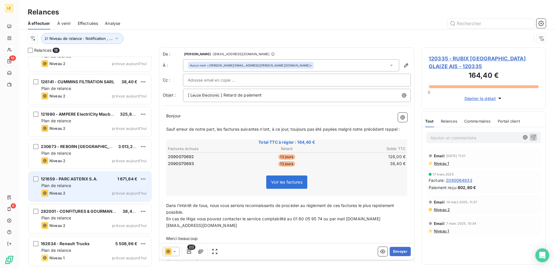
click at [110, 187] on div "Plan de relance" at bounding box center [93, 186] width 105 height 6
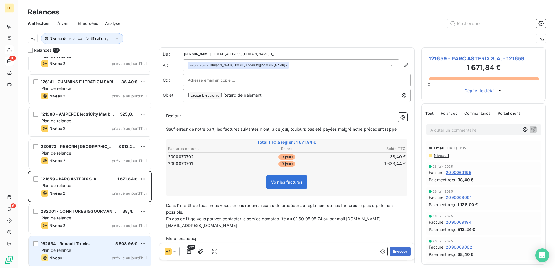
click at [86, 254] on div "162634 - Renault Trucks 5 508,96 € Plan de relance Niveau 1 prévue aujourd’hui" at bounding box center [90, 251] width 123 height 29
